Goal: Task Accomplishment & Management: Manage account settings

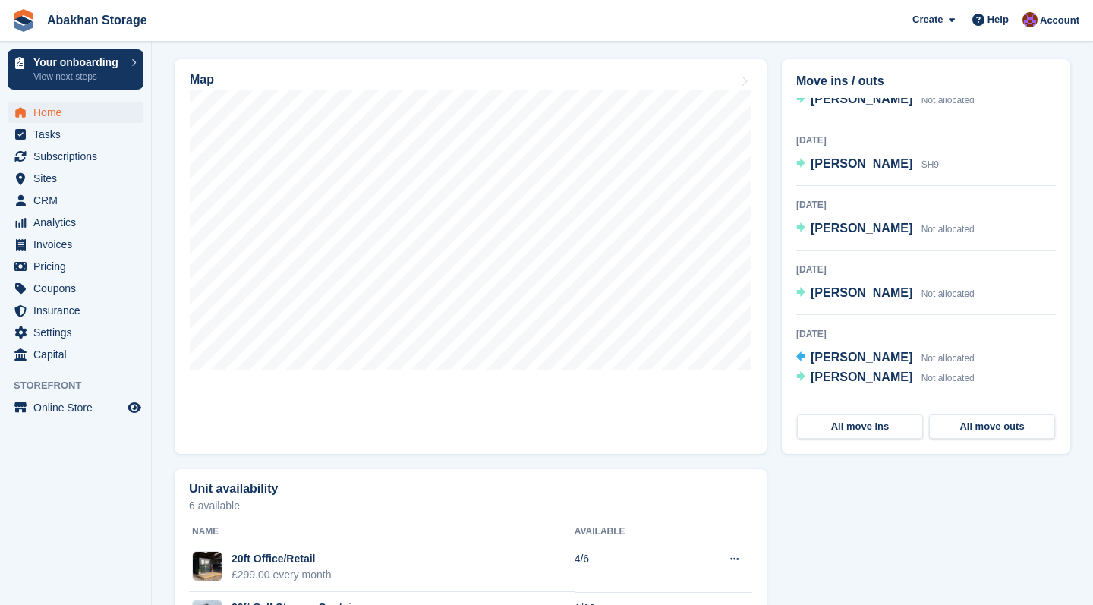
scroll to position [486, 0]
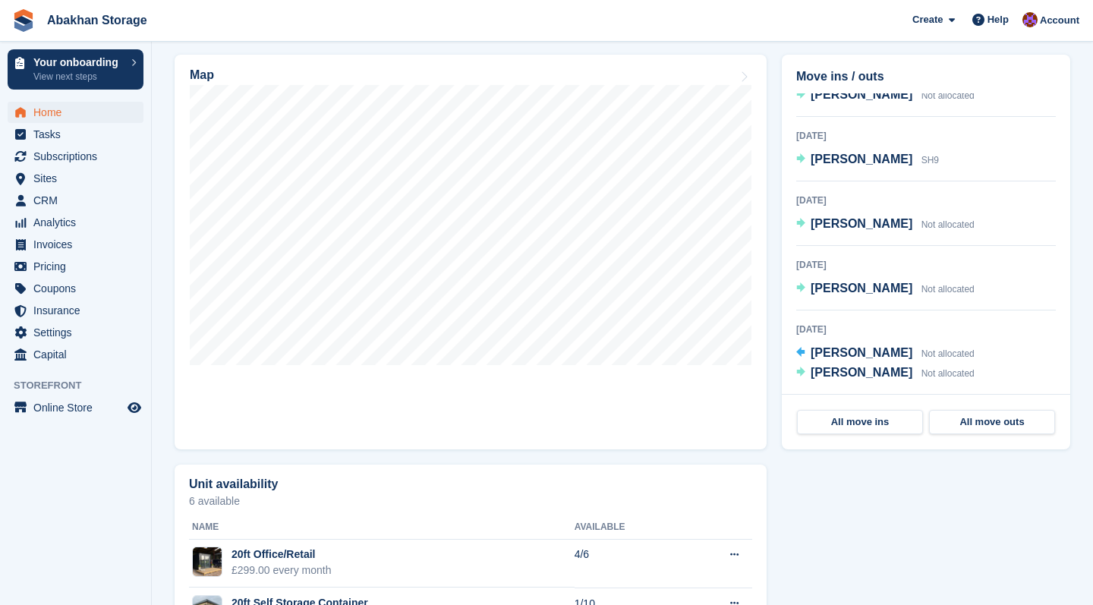
drag, startPoint x: 911, startPoint y: 0, endPoint x: 847, endPoint y: 471, distance: 475.6
click at [847, 471] on div "Unit availability 6 available Name Available 20ft Office/Retail £299.00 every m…" at bounding box center [622, 580] width 911 height 247
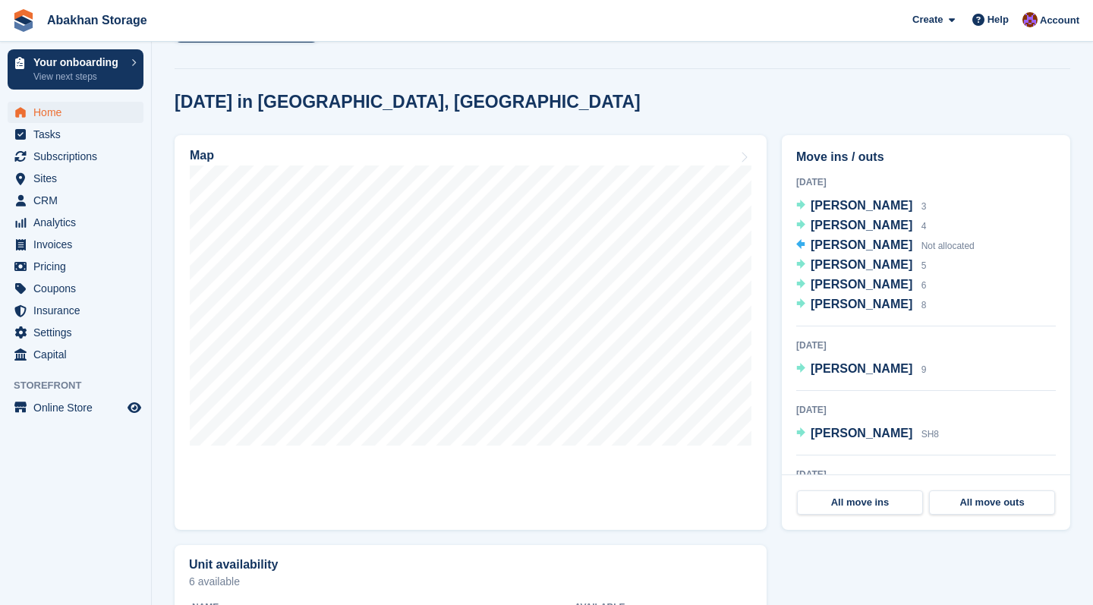
scroll to position [0, 0]
click at [874, 309] on span "Jodie Partington" at bounding box center [862, 304] width 102 height 13
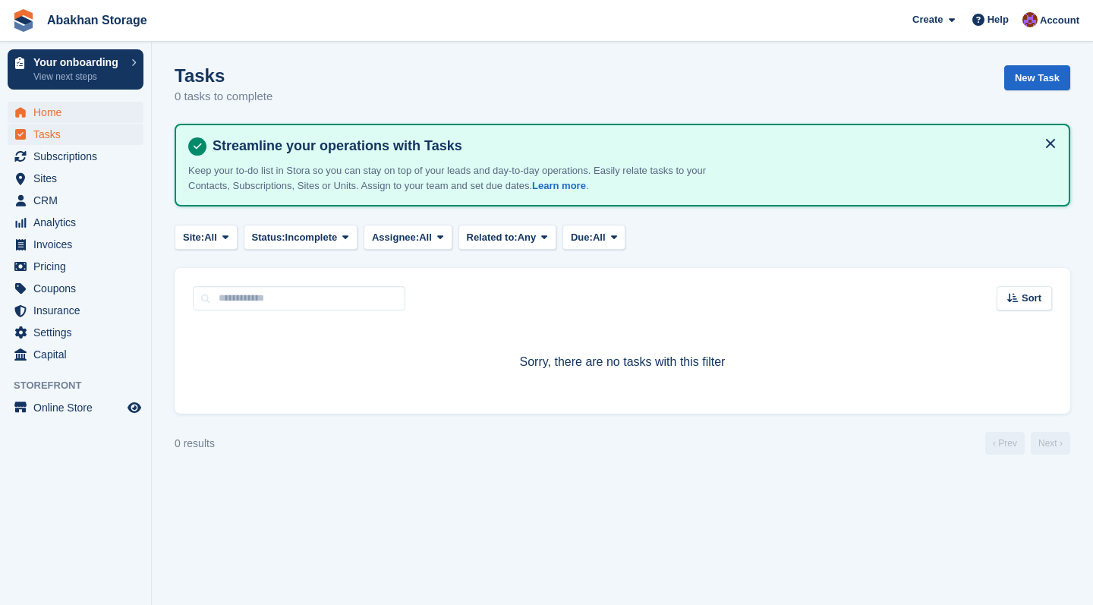
click at [90, 115] on span "Home" at bounding box center [78, 112] width 91 height 21
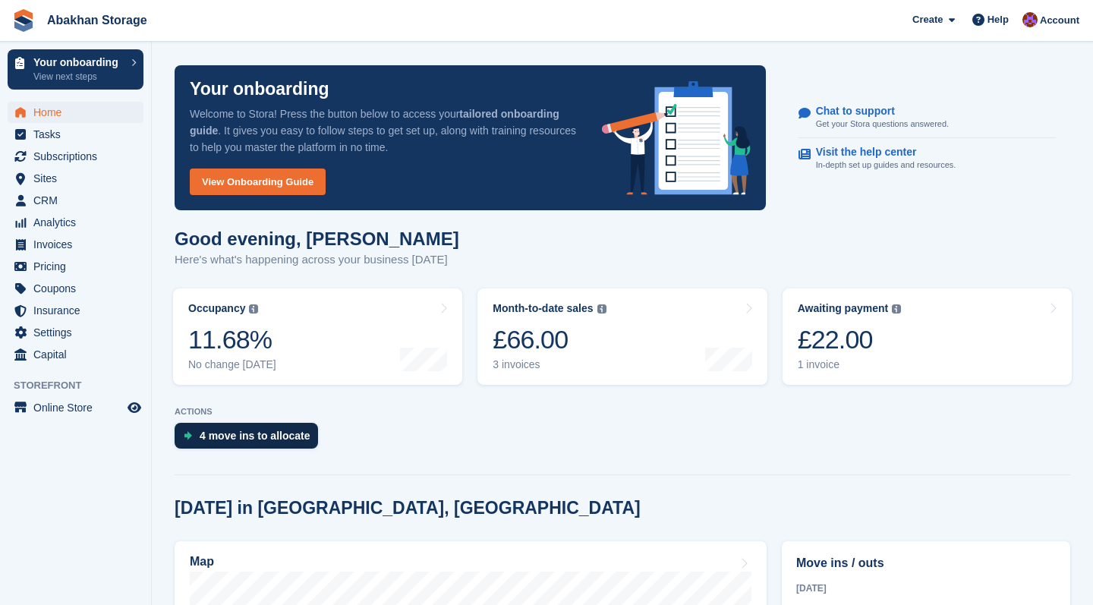
click at [232, 436] on div "4 move ins to allocate" at bounding box center [255, 436] width 111 height 12
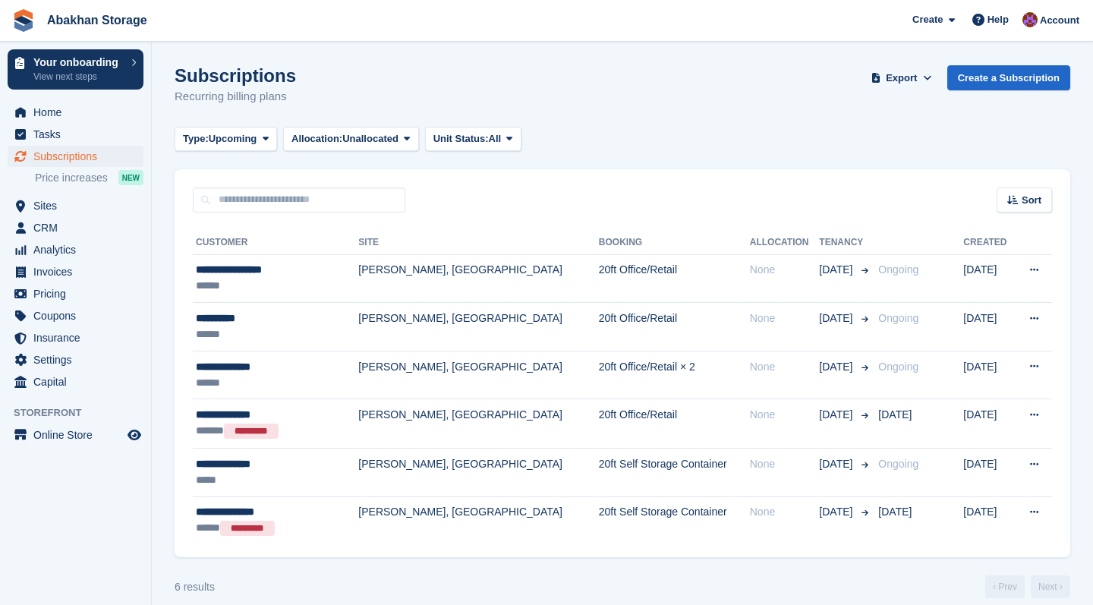
click at [484, 1] on span "Abakhan Storage Create Subscription Invoice Contact Deal Discount Page Help Cha…" at bounding box center [546, 20] width 1093 height 41
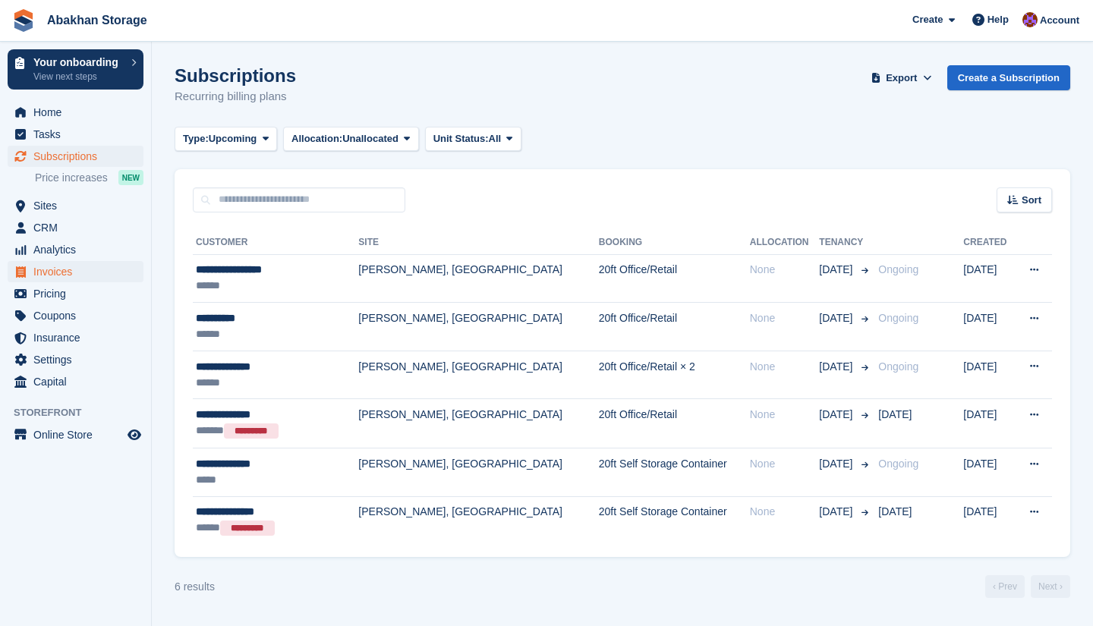
click at [37, 278] on span "Invoices" at bounding box center [78, 271] width 91 height 21
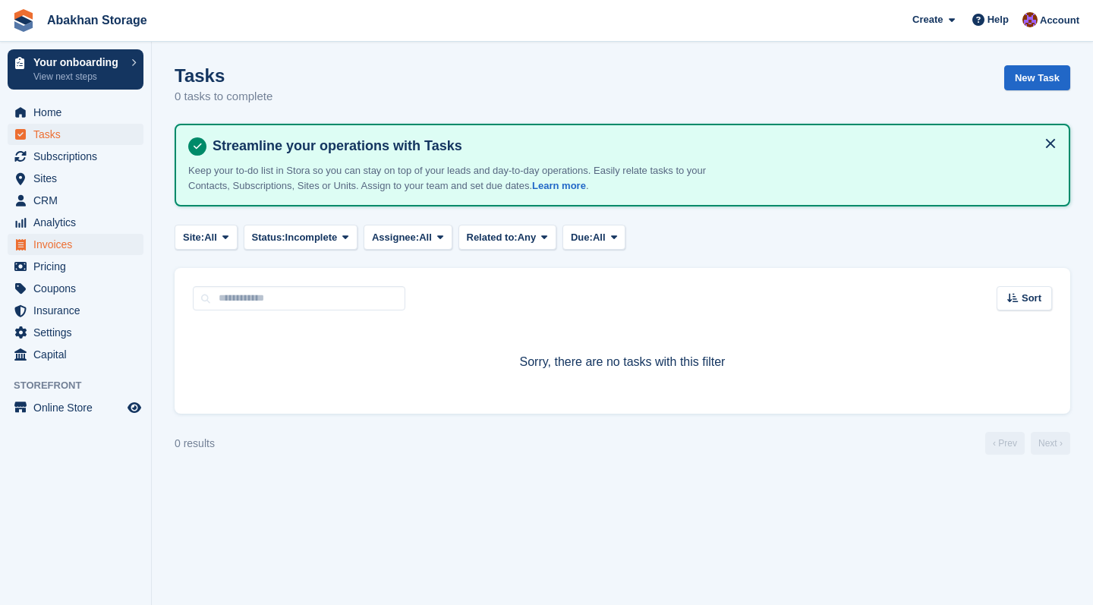
click at [77, 244] on span "Invoices" at bounding box center [78, 244] width 91 height 21
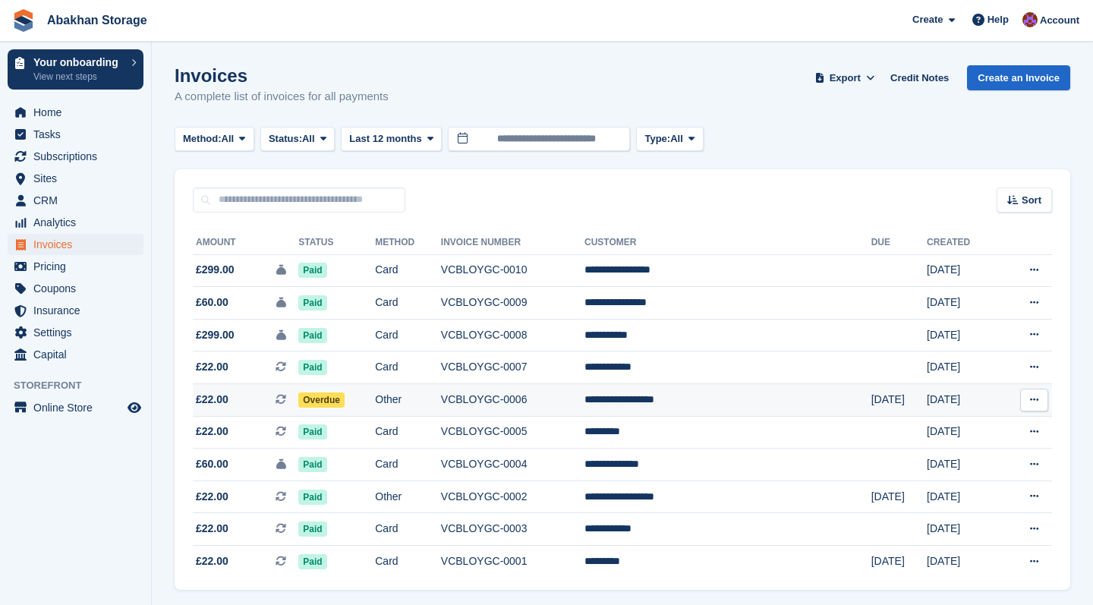
click at [441, 399] on td "Other" at bounding box center [408, 400] width 66 height 33
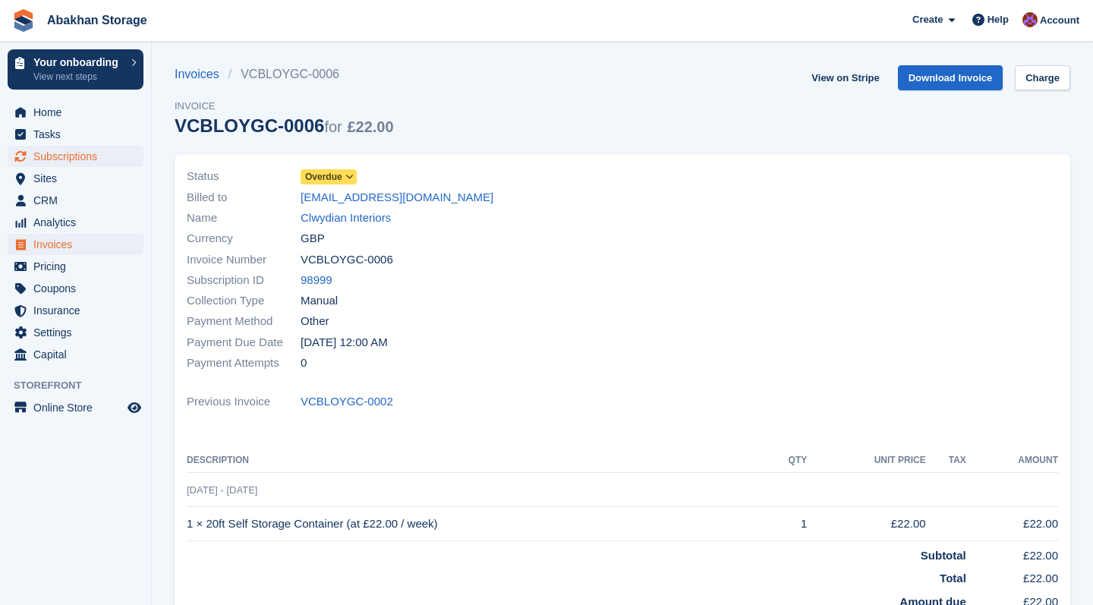
click at [90, 155] on span "Subscriptions" at bounding box center [78, 156] width 91 height 21
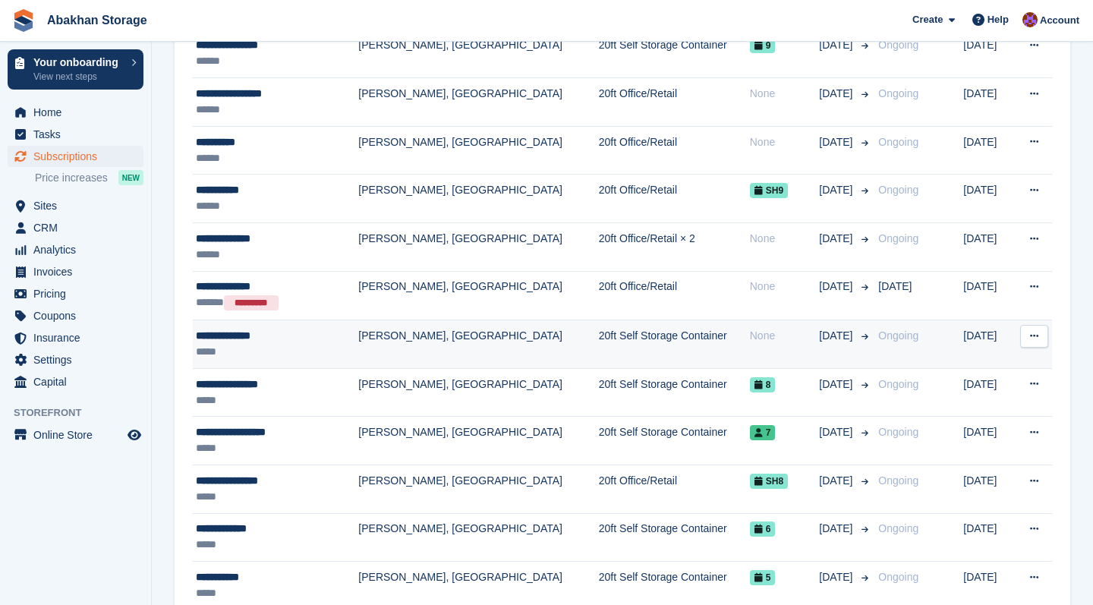
scroll to position [225, 0]
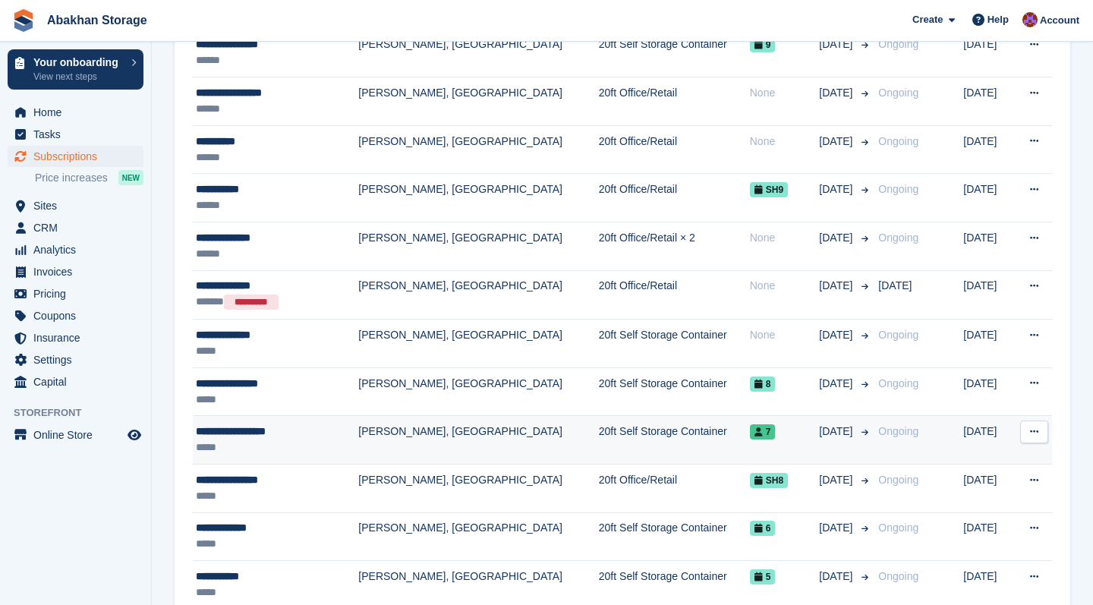
click at [434, 435] on td "[PERSON_NAME], [GEOGRAPHIC_DATA]" at bounding box center [478, 440] width 240 height 49
